Goal: Book appointment/travel/reservation

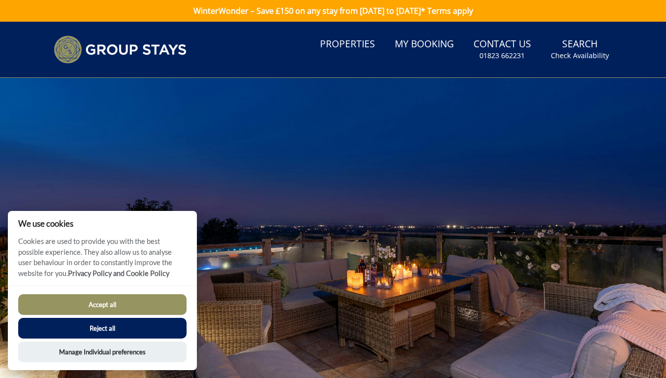
click at [149, 328] on button "Reject all" at bounding box center [102, 328] width 168 height 21
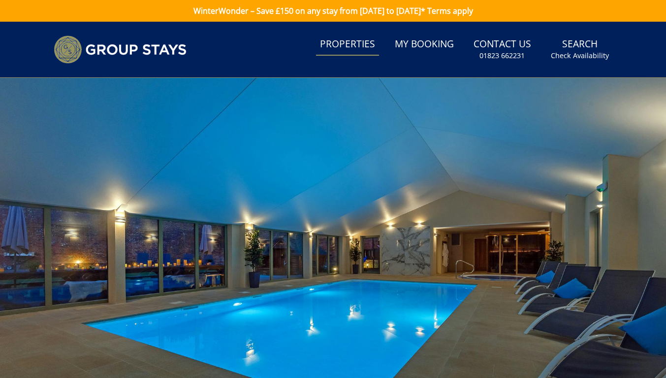
click at [343, 43] on link "Properties" at bounding box center [347, 44] width 63 height 22
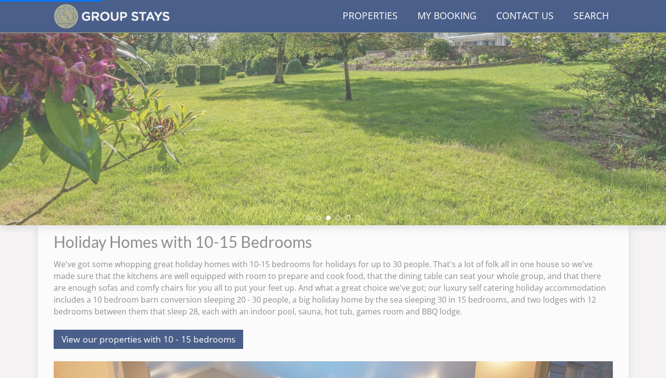
scroll to position [197, 0]
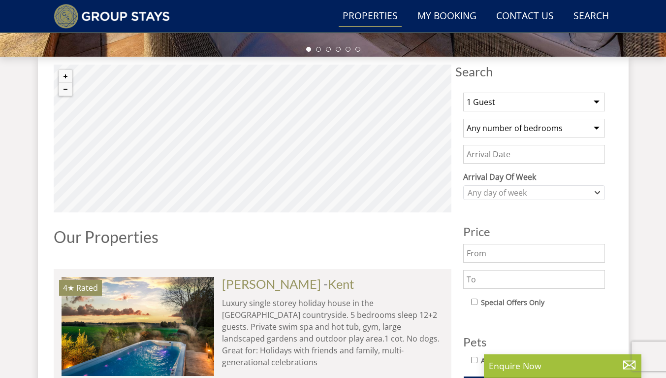
scroll to position [343, 0]
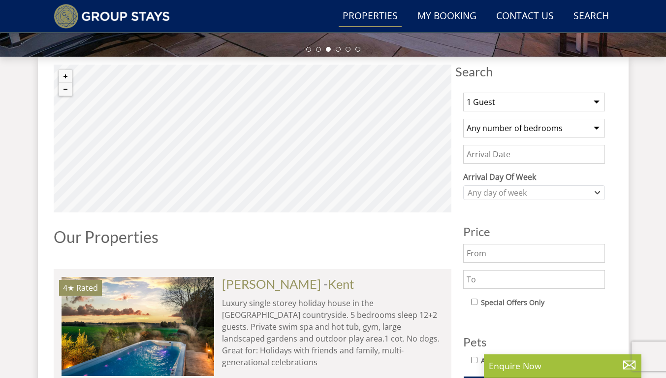
click at [597, 103] on select "1 Guest 2 Guests 3 Guests 4 Guests 5 Guests 6 Guests 7 Guests 8 Guests 9 Guests…" at bounding box center [534, 102] width 142 height 19
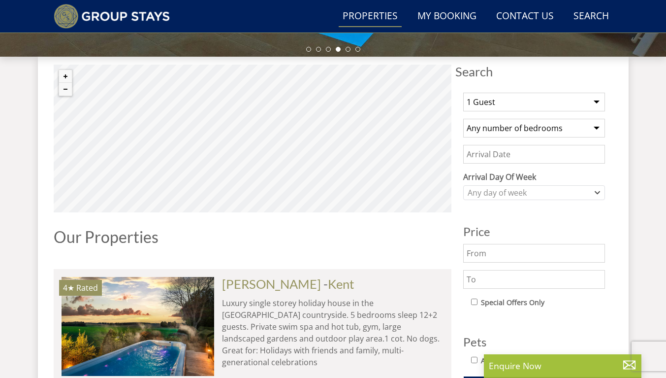
select select "26"
click at [463, 93] on select "1 Guest 2 Guests 3 Guests 4 Guests 5 Guests 6 Guests 7 Guests 8 Guests 9 Guests…" at bounding box center [534, 102] width 142 height 19
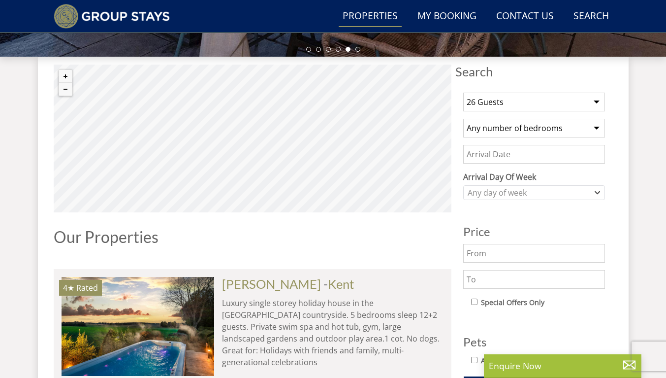
click at [595, 127] on select "Any number of bedrooms 3 Bedrooms 4 Bedrooms 5 Bedrooms 6 Bedrooms 7 Bedrooms 8…" at bounding box center [534, 128] width 142 height 19
select select "11"
click at [463, 119] on select "Any number of bedrooms 3 Bedrooms 4 Bedrooms 5 Bedrooms 6 Bedrooms 7 Bedrooms 8…" at bounding box center [534, 128] width 142 height 19
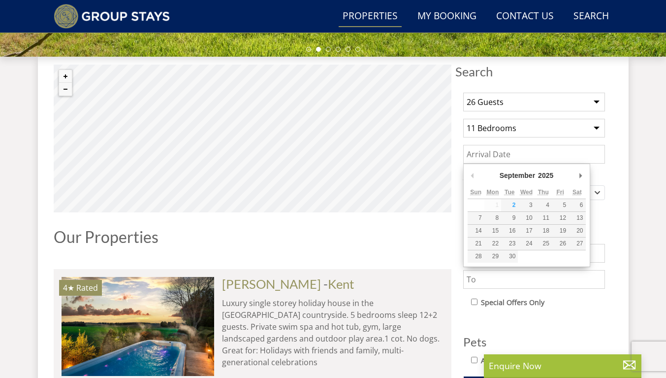
click at [559, 158] on input "Date" at bounding box center [534, 154] width 142 height 19
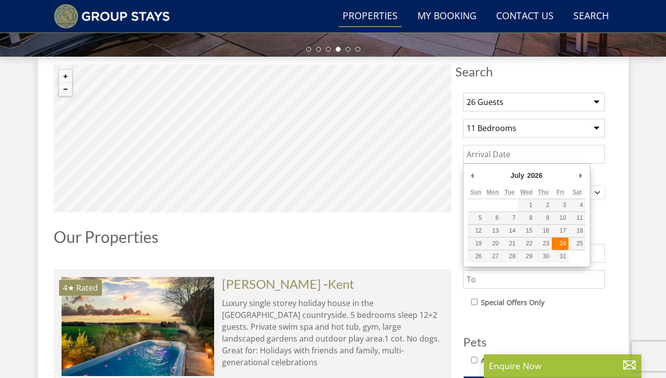
type input "[DATE]"
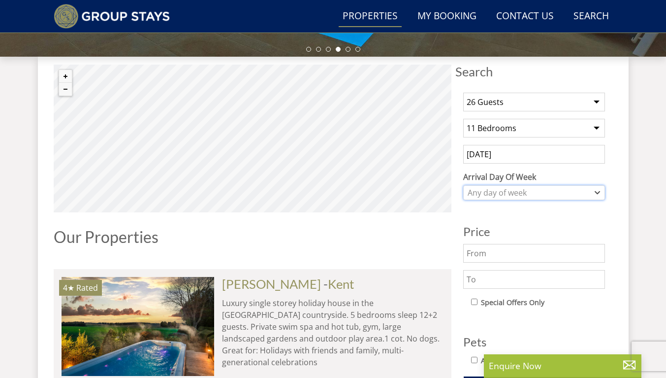
click at [596, 192] on icon "Combobox" at bounding box center [598, 193] width 4 height 2
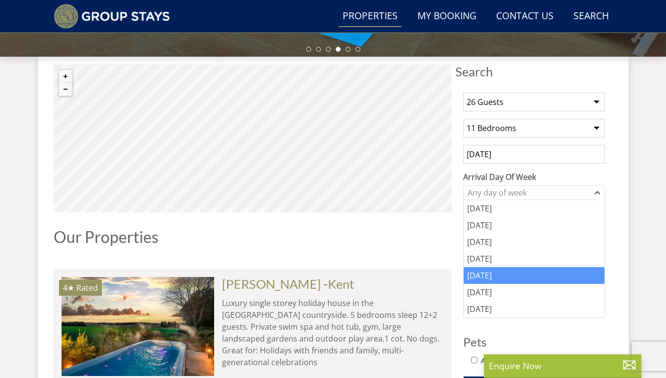
click at [508, 275] on div "[DATE]" at bounding box center [534, 275] width 141 height 17
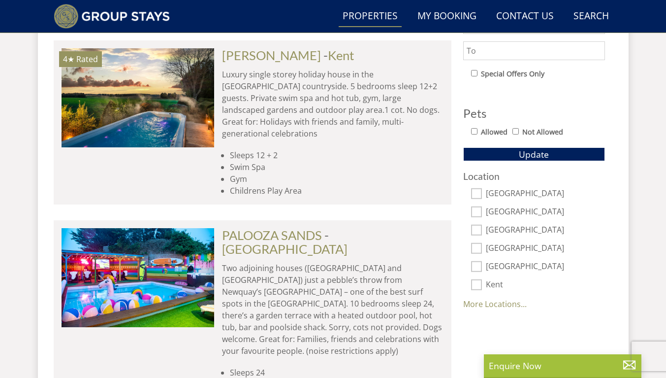
scroll to position [573, 0]
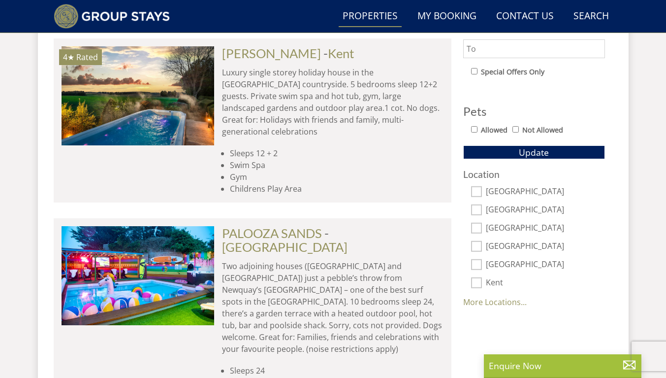
click at [473, 130] on input "Allowed" at bounding box center [474, 129] width 6 height 6
checkbox input "true"
click at [479, 304] on link "More Locations..." at bounding box center [495, 301] width 64 height 11
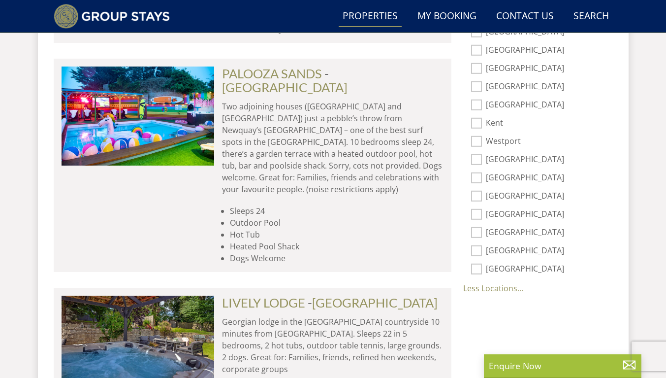
scroll to position [736, 0]
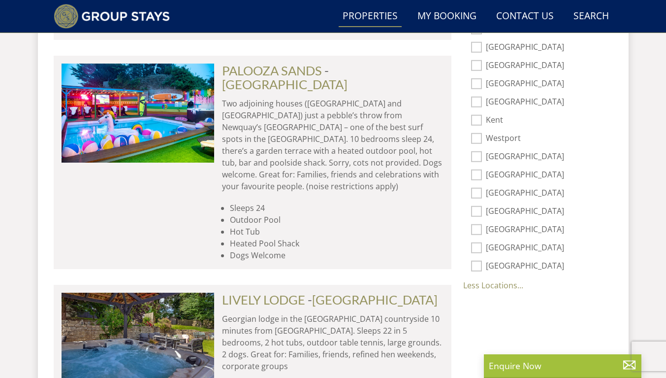
click at [474, 193] on input "[GEOGRAPHIC_DATA]" at bounding box center [476, 193] width 11 height 11
checkbox input "true"
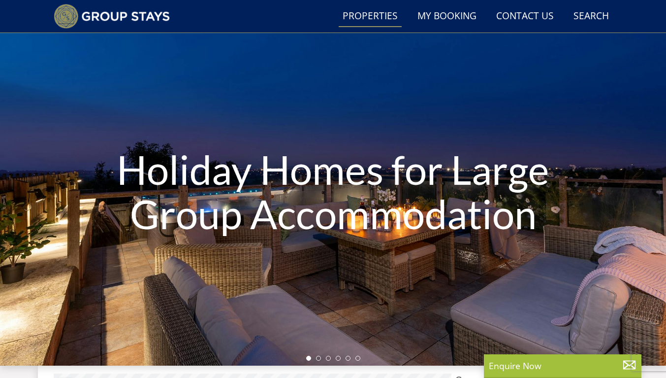
scroll to position [0, 0]
